Goal: Task Accomplishment & Management: Manage account settings

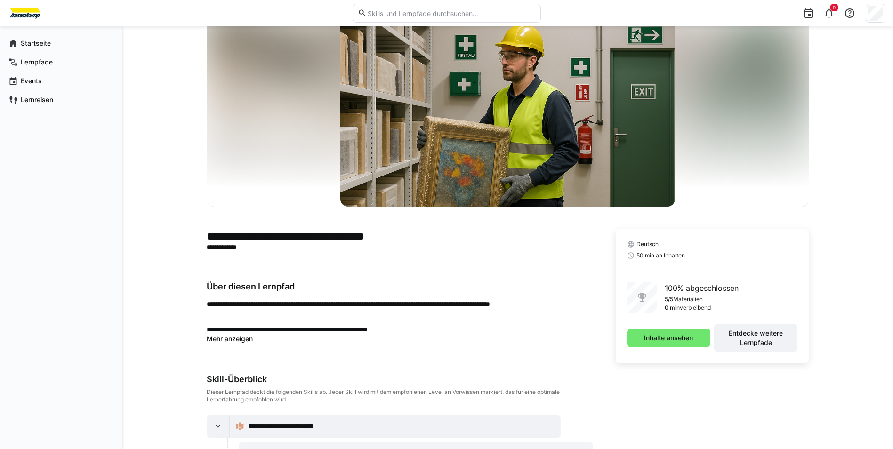
scroll to position [47, 0]
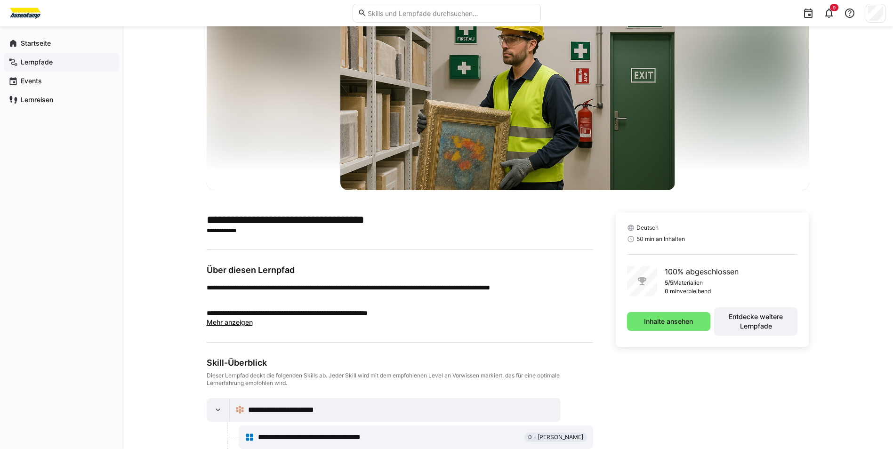
click at [32, 57] on div "Lernpfade" at bounding box center [61, 62] width 115 height 19
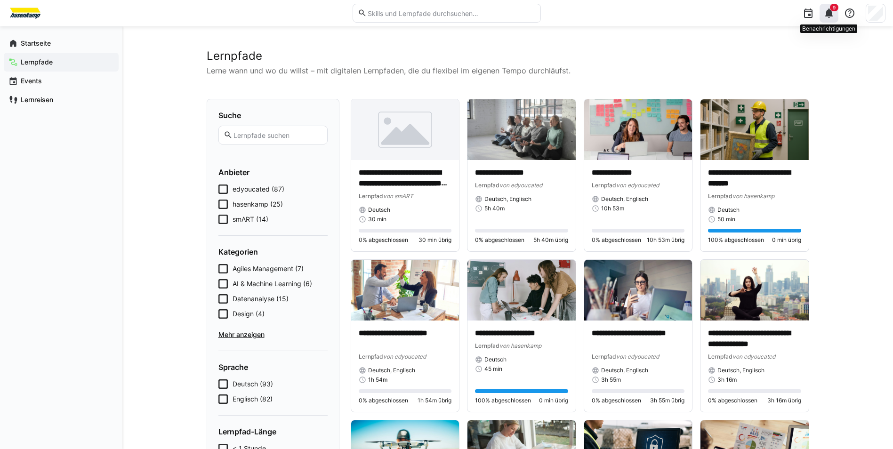
click at [830, 16] on eds-icon at bounding box center [829, 13] width 11 height 11
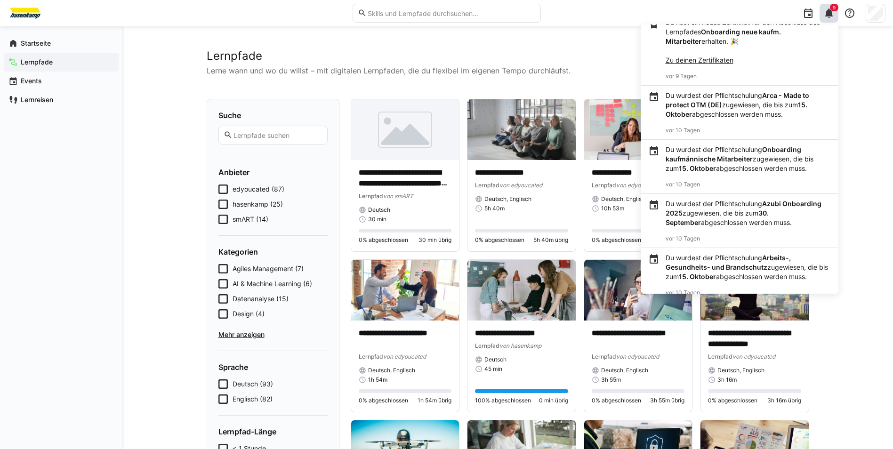
scroll to position [316, 0]
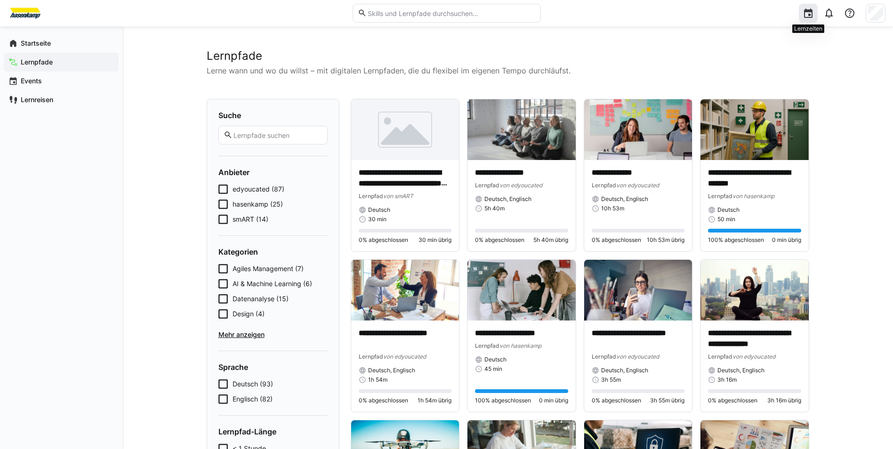
click at [813, 9] on eds-icon at bounding box center [808, 13] width 11 height 11
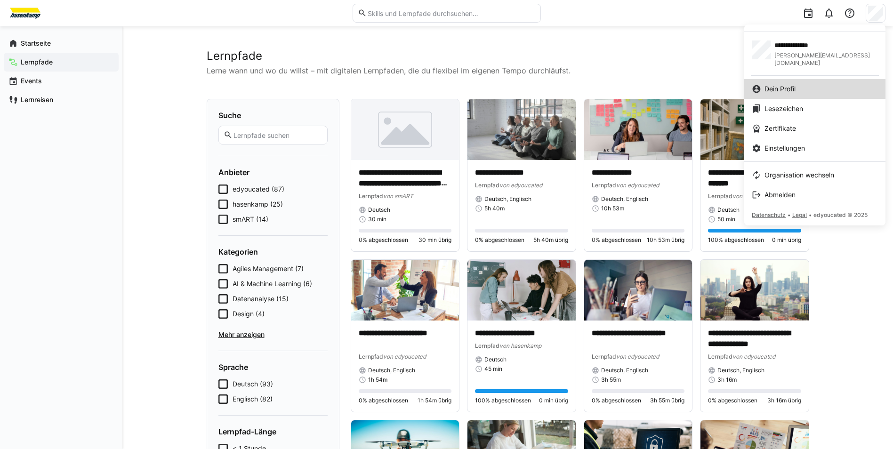
click at [825, 84] on div "Dein Profil" at bounding box center [815, 88] width 126 height 9
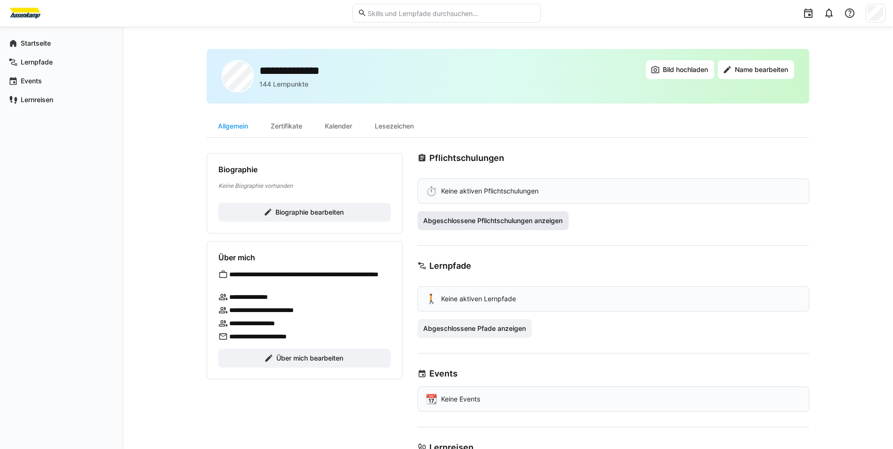
click at [508, 223] on span "Abgeschlossene Pflichtschulungen anzeigen" at bounding box center [493, 220] width 142 height 9
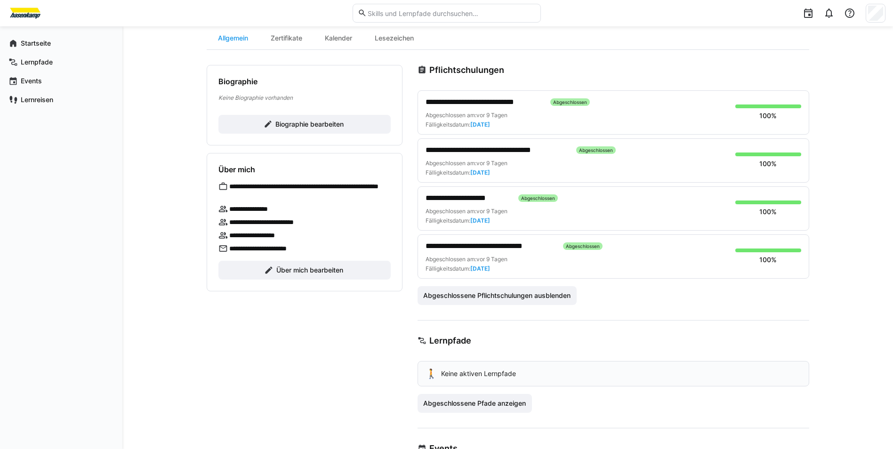
scroll to position [94, 0]
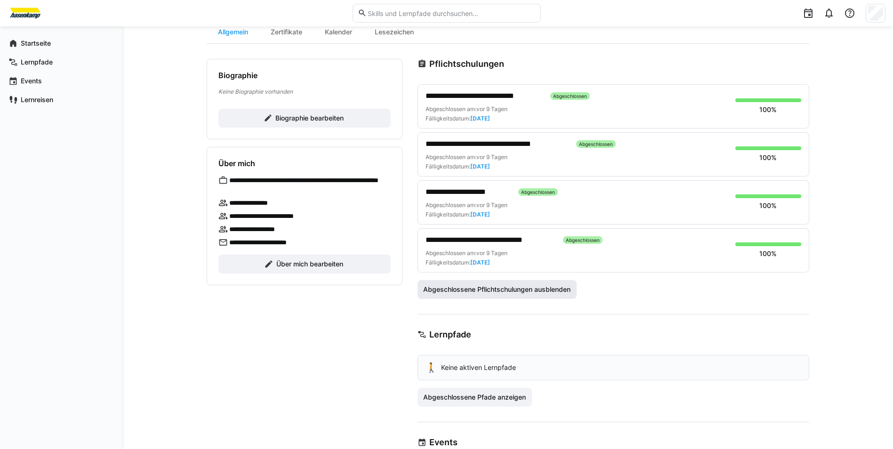
click at [548, 290] on span "Abgeschlossene Pflichtschulungen ausblenden" at bounding box center [497, 289] width 150 height 9
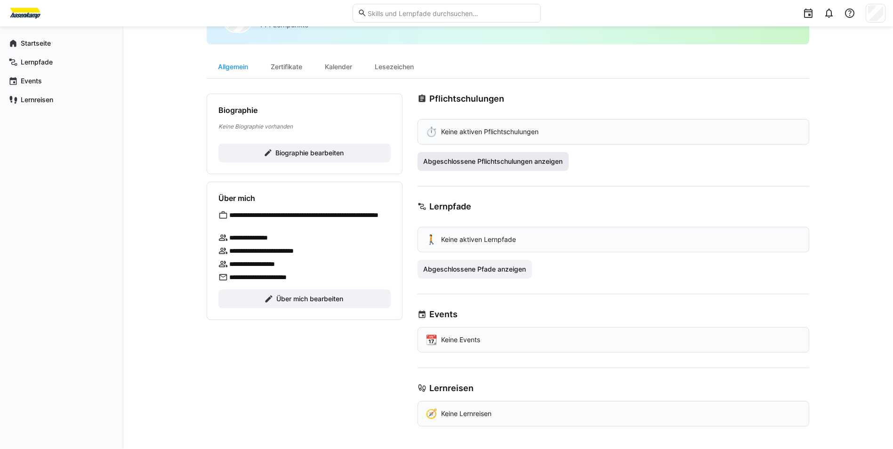
scroll to position [59, 0]
click at [489, 275] on span "Abgeschlossene Pfade anzeigen" at bounding box center [475, 269] width 115 height 19
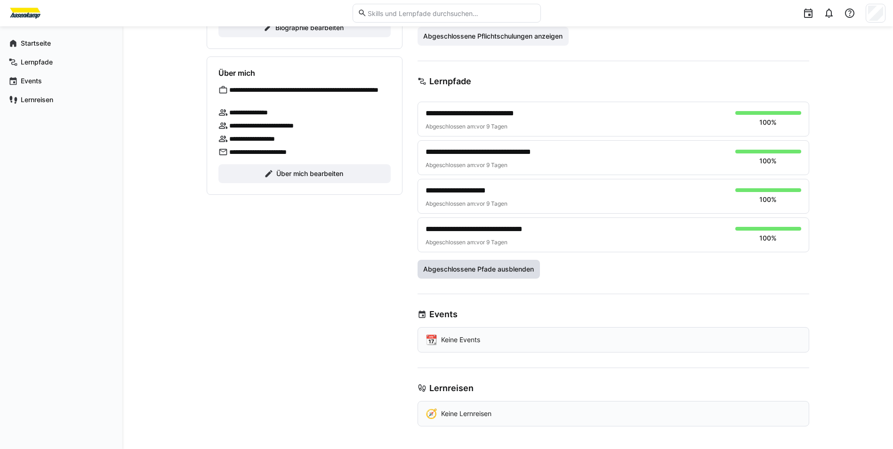
click at [513, 271] on span "Abgeschlossene Pfade ausblenden" at bounding box center [479, 269] width 114 height 9
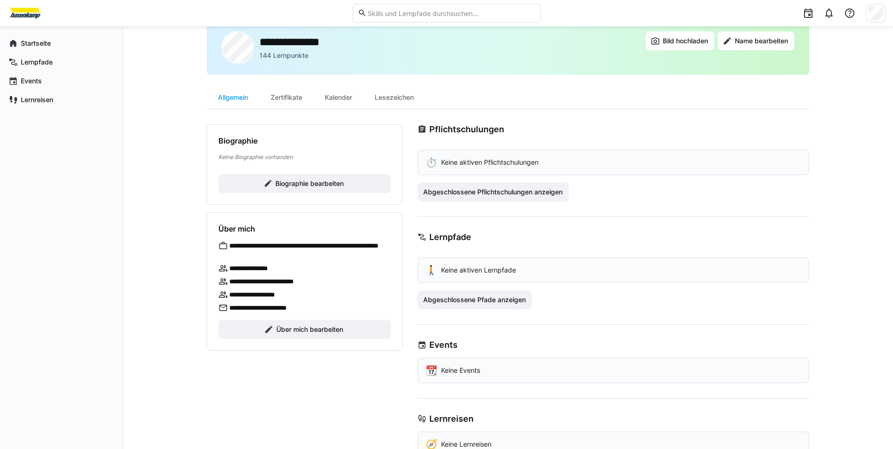
scroll to position [0, 0]
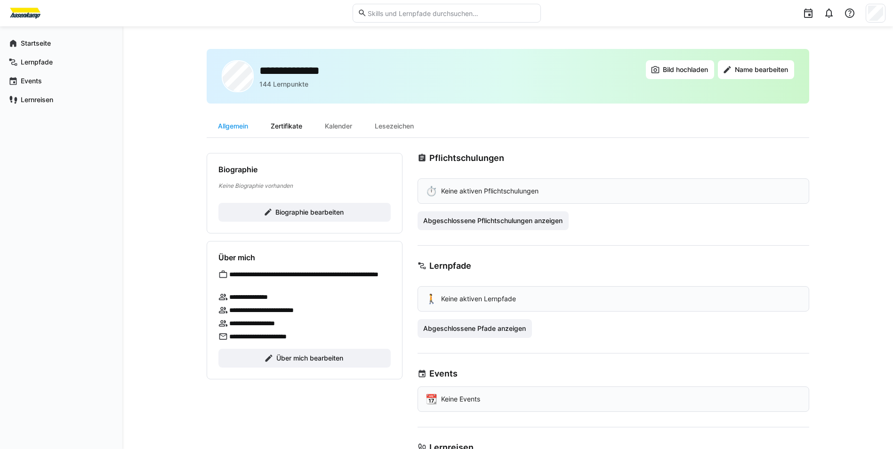
click at [286, 121] on div "Zertifikate" at bounding box center [287, 126] width 54 height 23
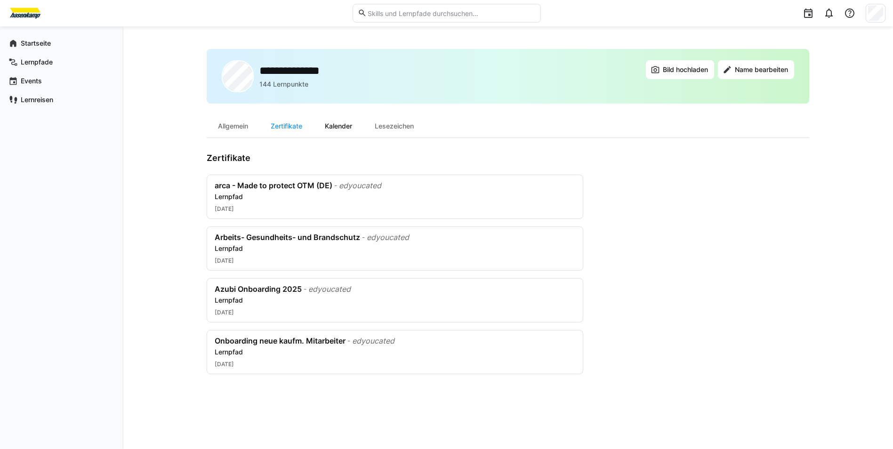
click at [350, 130] on div "Kalender" at bounding box center [339, 126] width 50 height 23
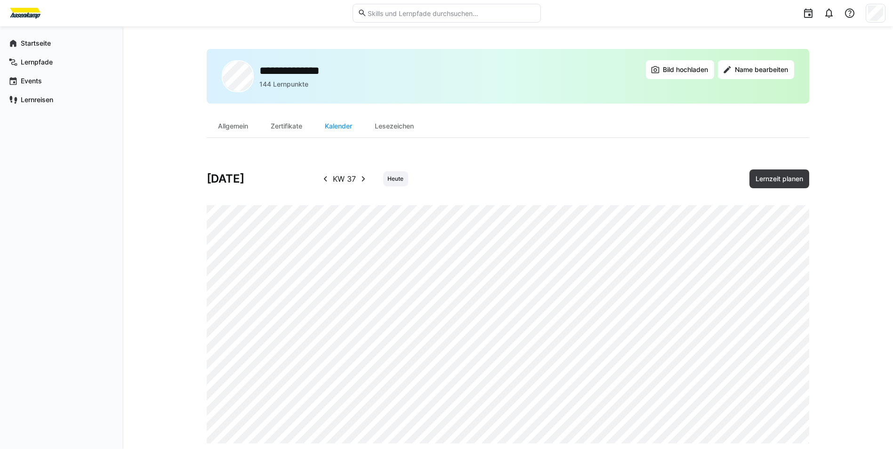
click at [328, 174] on eds-icon at bounding box center [325, 178] width 11 height 11
click at [321, 179] on eds-icon at bounding box center [325, 178] width 11 height 11
